Goal: Information Seeking & Learning: Learn about a topic

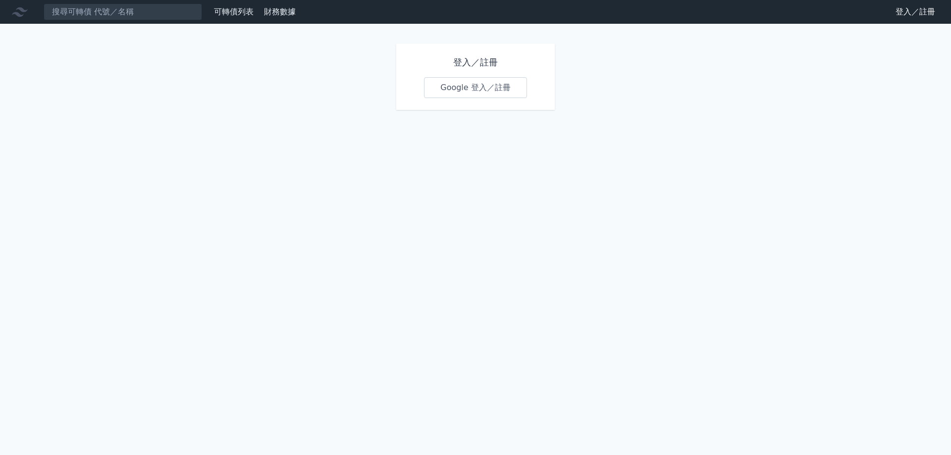
click at [471, 92] on link "Google 登入／註冊" at bounding box center [475, 87] width 103 height 21
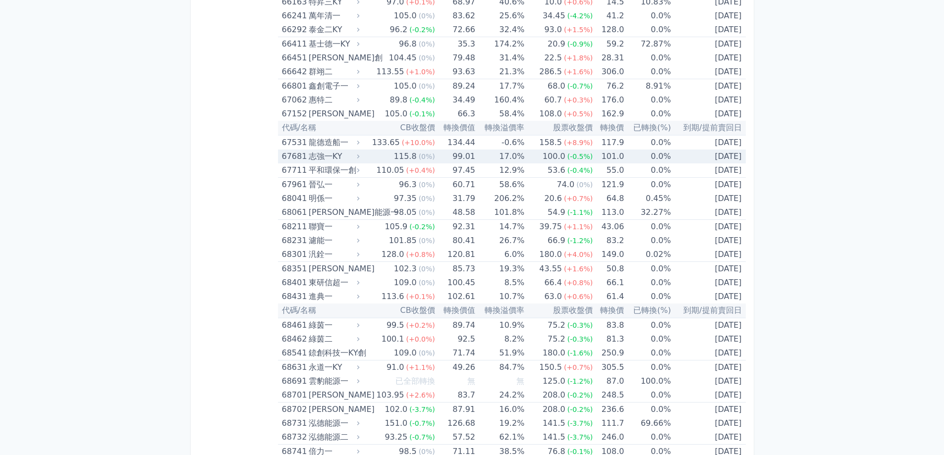
scroll to position [5005, 0]
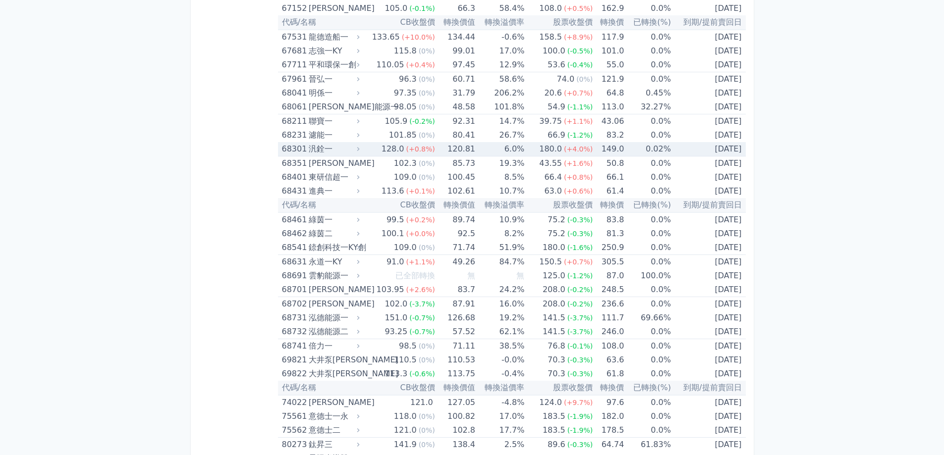
click at [457, 149] on td "120.81" at bounding box center [455, 149] width 40 height 14
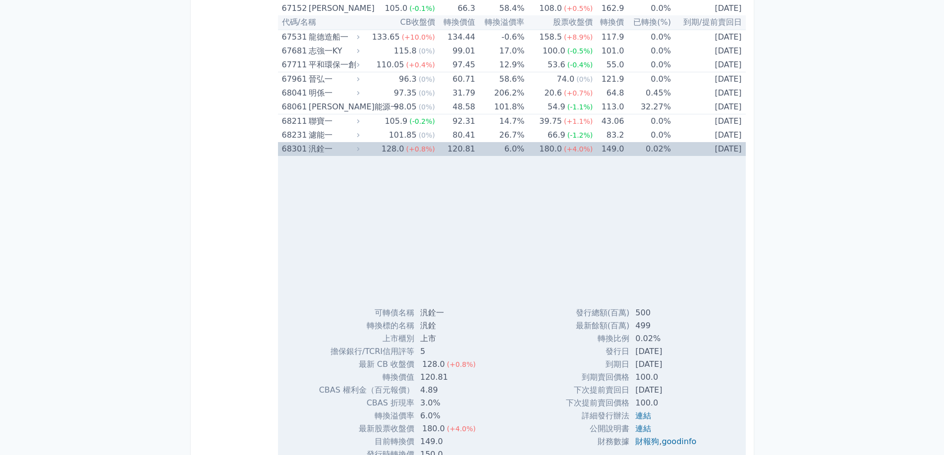
click at [457, 149] on td "120.81" at bounding box center [455, 149] width 40 height 14
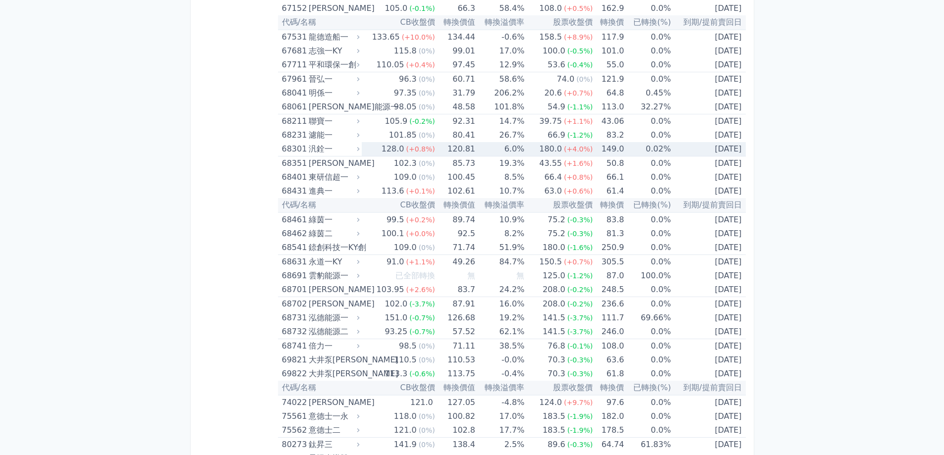
click at [457, 149] on td "120.81" at bounding box center [455, 149] width 40 height 14
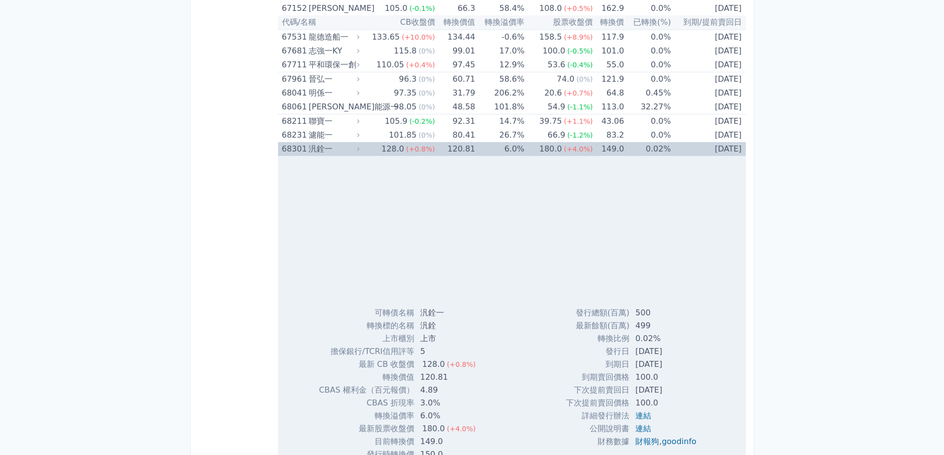
click at [445, 151] on td "120.81" at bounding box center [455, 149] width 40 height 14
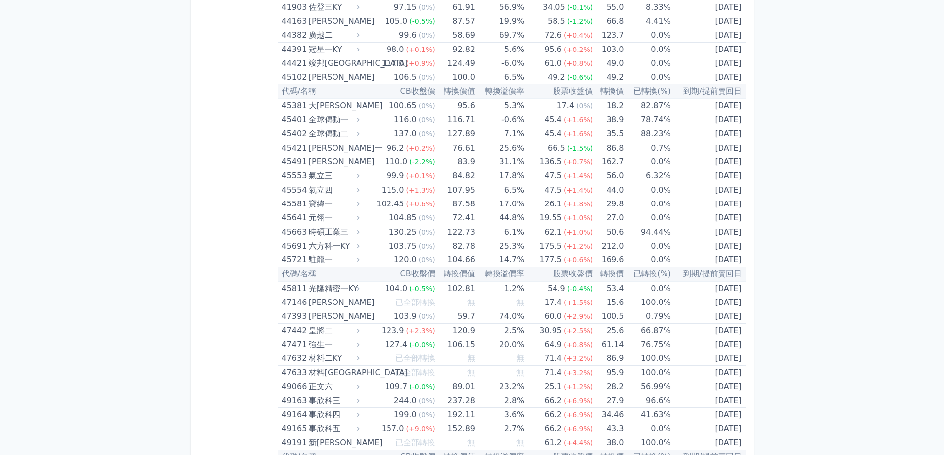
scroll to position [2924, 0]
click at [518, 258] on td "14.7%" at bounding box center [499, 261] width 49 height 14
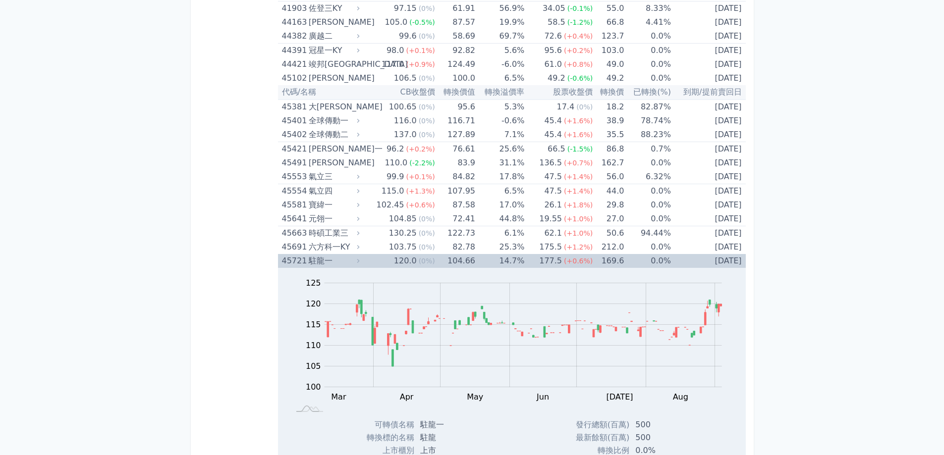
scroll to position [3023, 0]
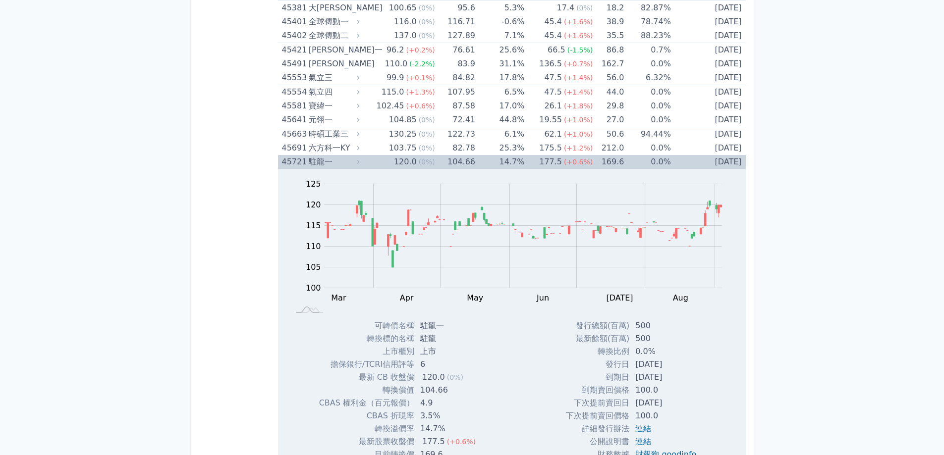
click at [527, 163] on td "177.5 (+0.6%)" at bounding box center [558, 162] width 68 height 14
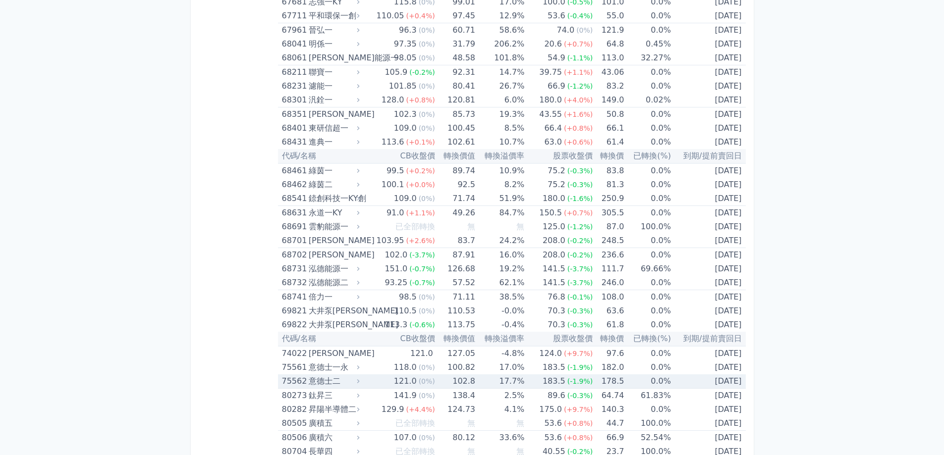
scroll to position [5054, 0]
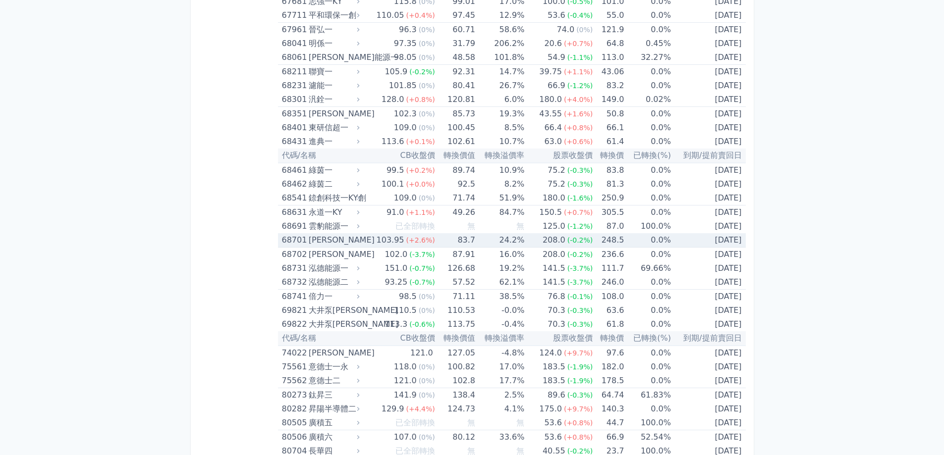
click at [418, 239] on span "(+2.6%)" at bounding box center [420, 240] width 29 height 8
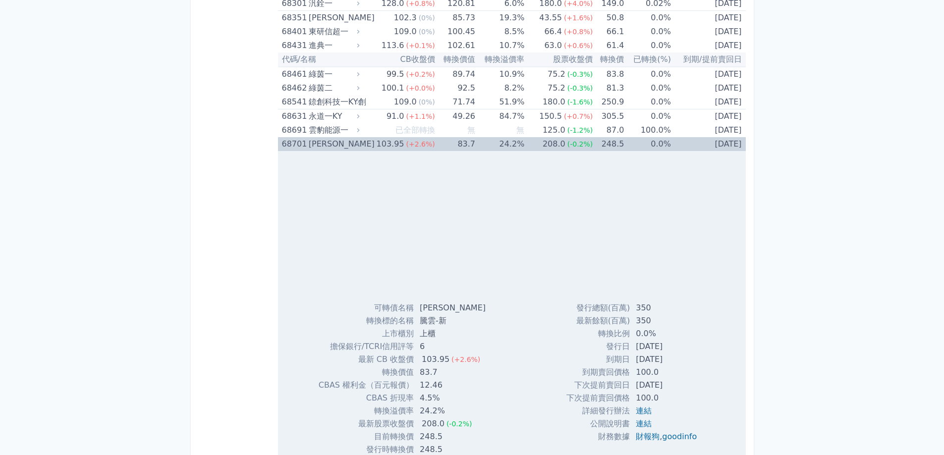
scroll to position [5154, 0]
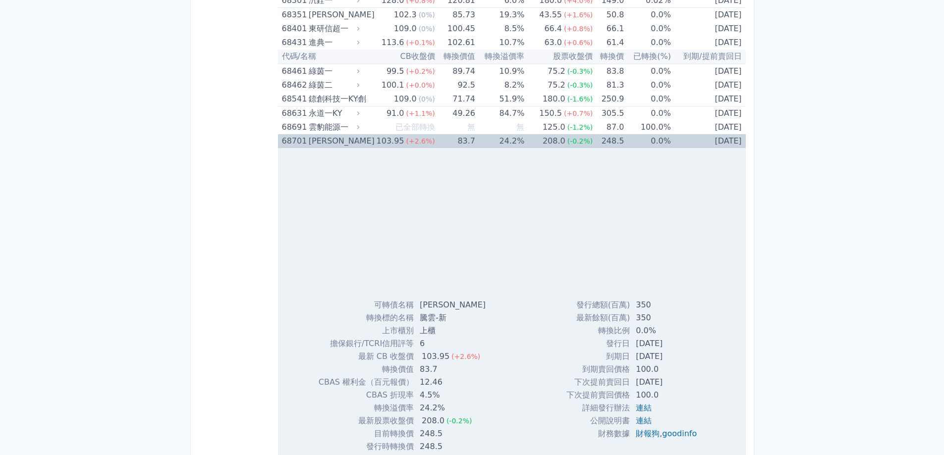
click at [443, 142] on td "83.7" at bounding box center [455, 141] width 40 height 14
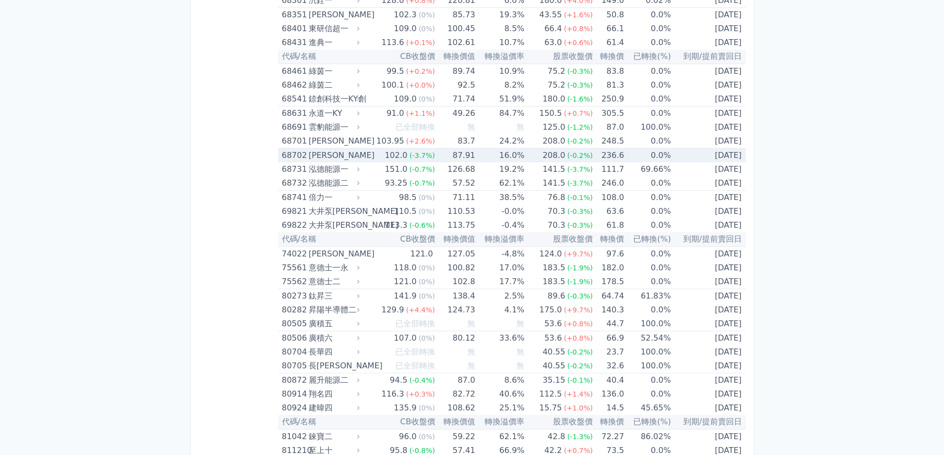
click at [429, 160] on span "(-3.7%)" at bounding box center [422, 156] width 26 height 8
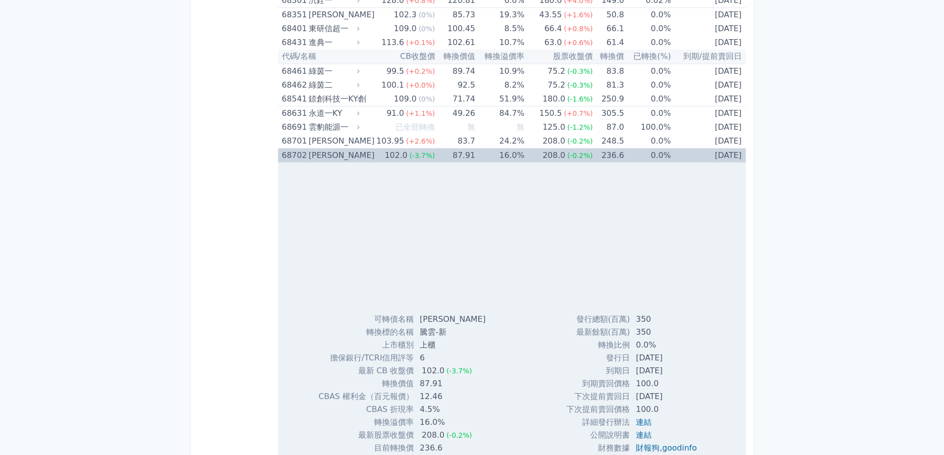
click at [430, 158] on span "(-3.7%)" at bounding box center [422, 156] width 26 height 8
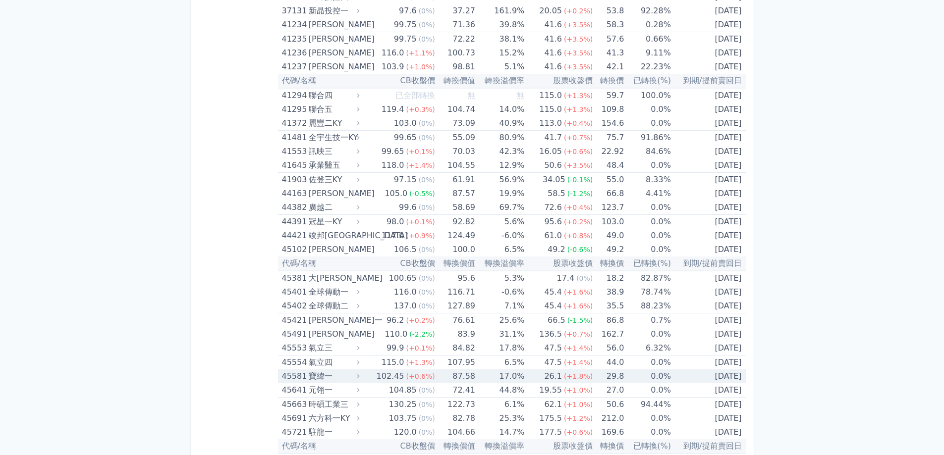
scroll to position [2775, 0]
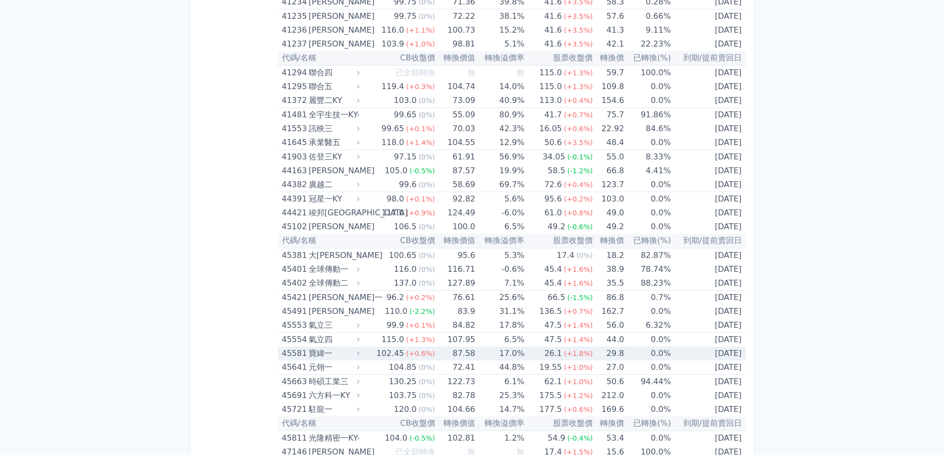
click at [415, 357] on span "(+0.6%)" at bounding box center [420, 354] width 29 height 8
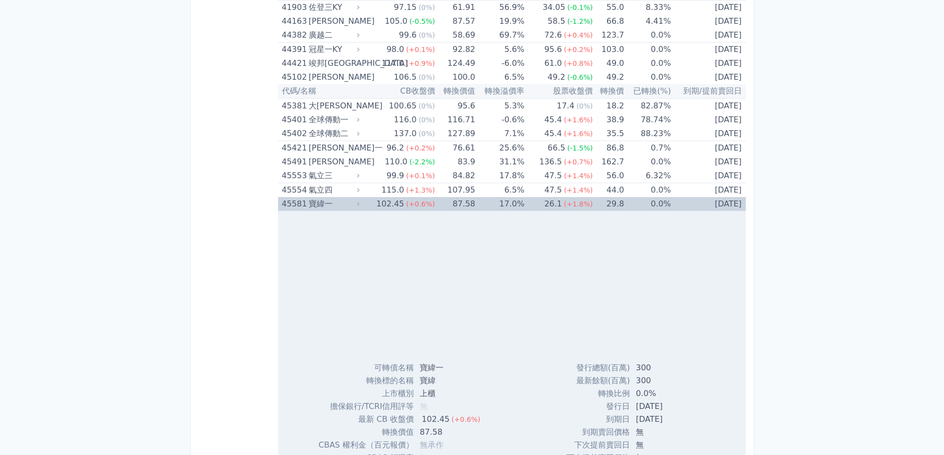
scroll to position [3023, 0]
